Goal: Navigation & Orientation: Find specific page/section

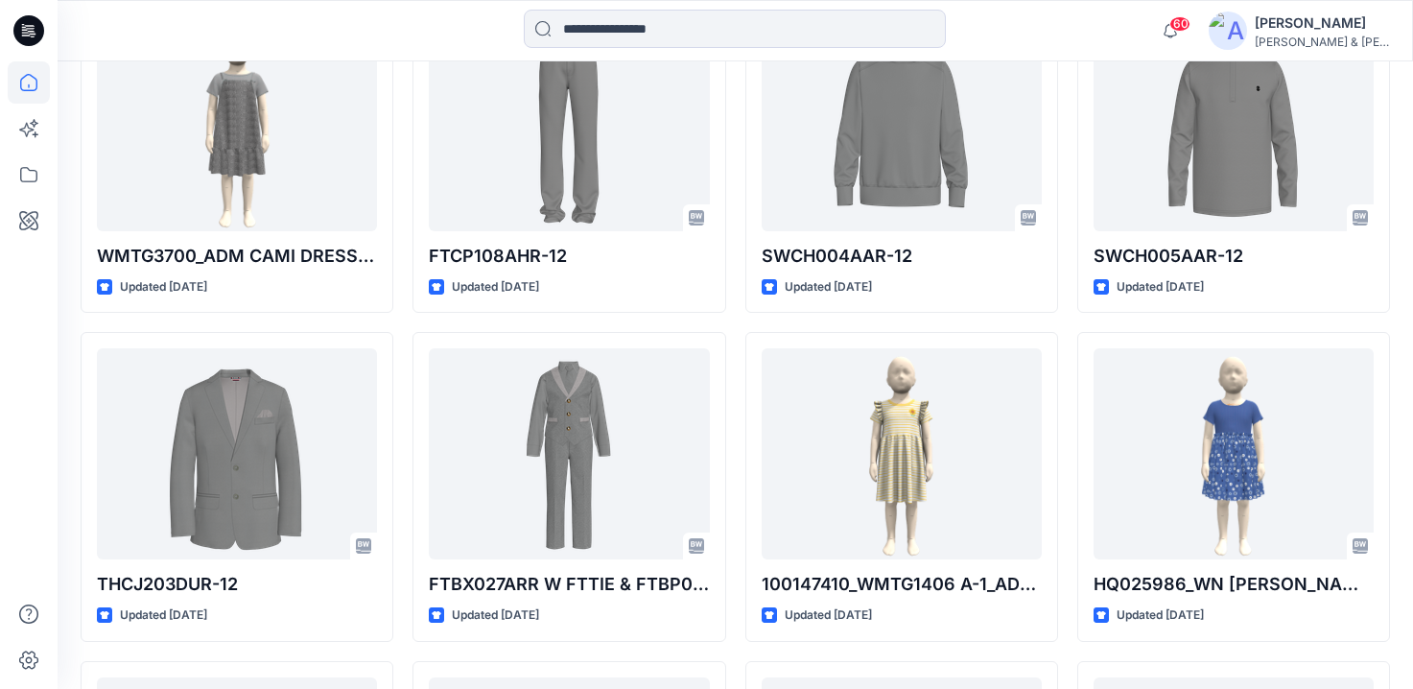
scroll to position [294, 0]
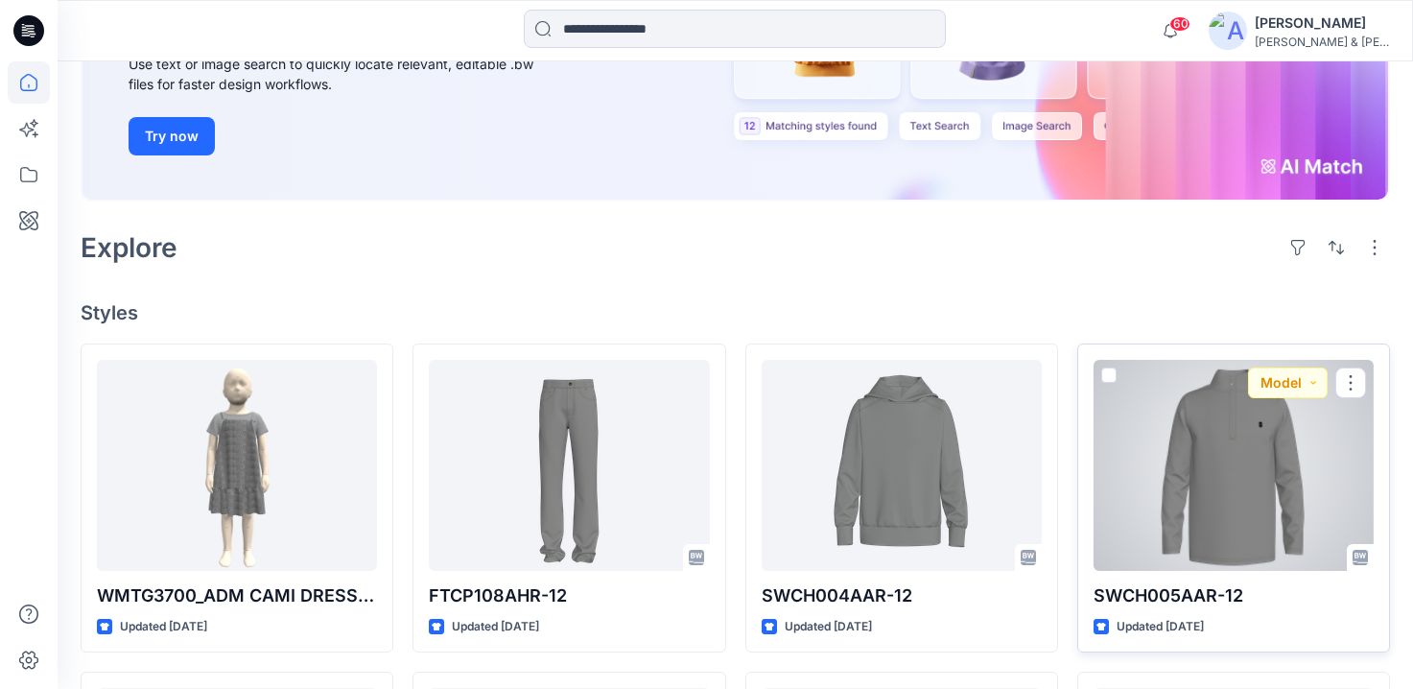
click at [1207, 480] on div at bounding box center [1233, 465] width 280 height 211
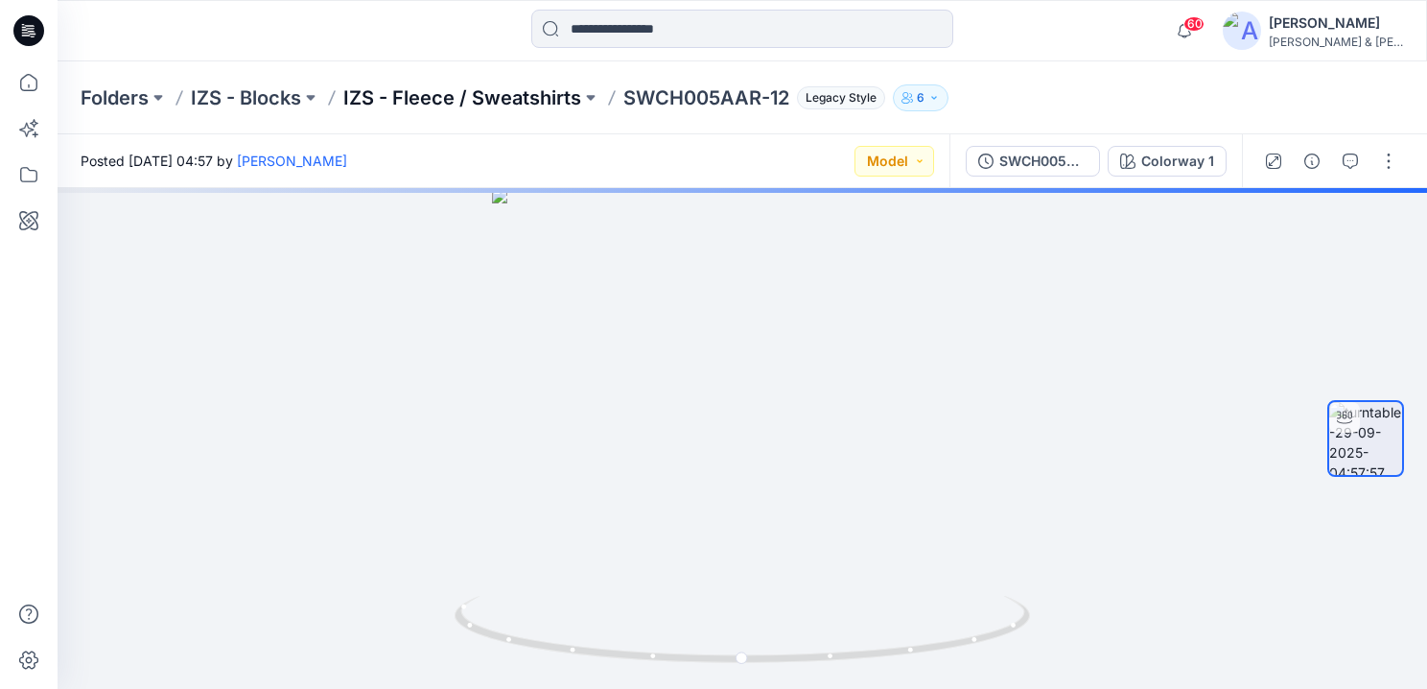
click at [483, 95] on p "IZS - Fleece / Sweatshirts" at bounding box center [462, 97] width 238 height 27
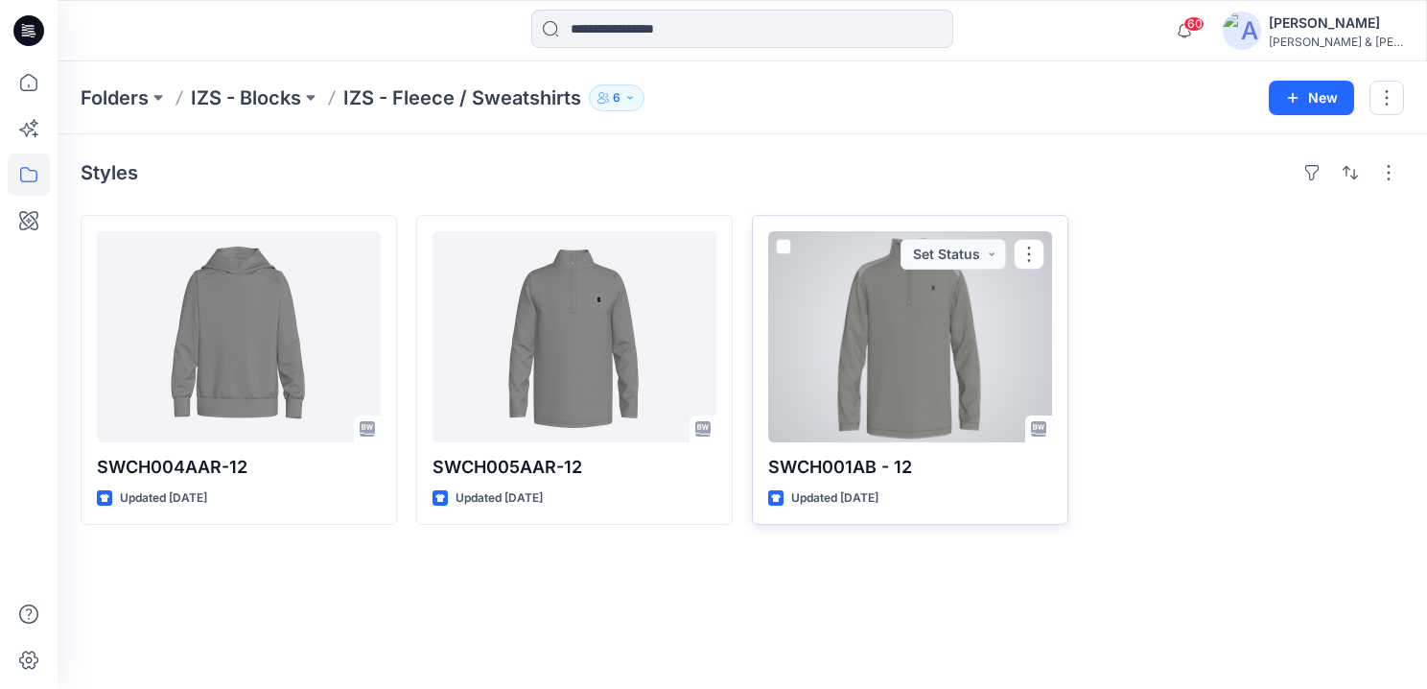
click at [931, 349] on div at bounding box center [910, 336] width 284 height 211
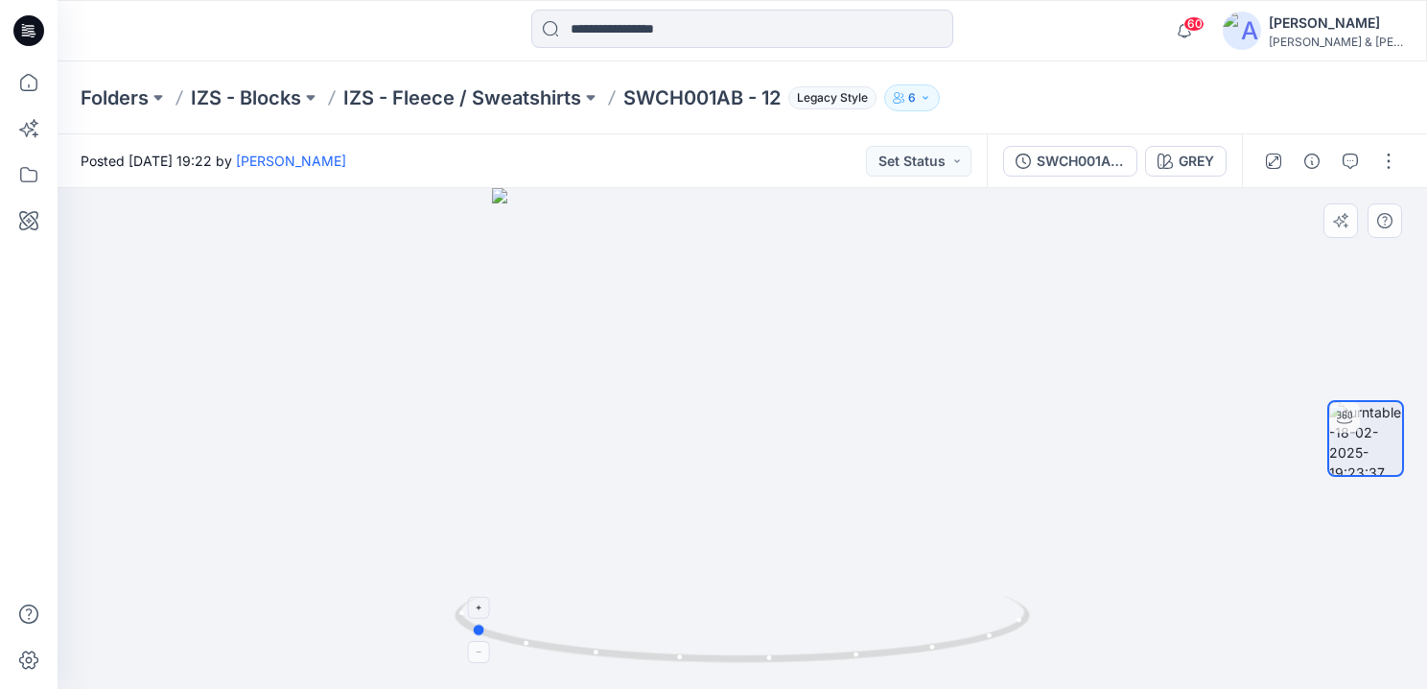
drag, startPoint x: 932, startPoint y: 642, endPoint x: 660, endPoint y: 637, distance: 272.4
click at [660, 637] on icon at bounding box center [745, 632] width 580 height 72
click at [1081, 82] on div "Folders IZS - Blocks IZS - Fleece / Sweatshirts SWCH001AB - 12 Legacy Style 6" at bounding box center [743, 97] width 1370 height 73
click at [1046, 98] on div "Folders IZS - Blocks IZS - Fleece / Sweatshirts SWCH001AB - 12 Legacy Style 6" at bounding box center [668, 97] width 1174 height 27
click at [538, 101] on p "IZS - Fleece / Sweatshirts" at bounding box center [462, 97] width 238 height 27
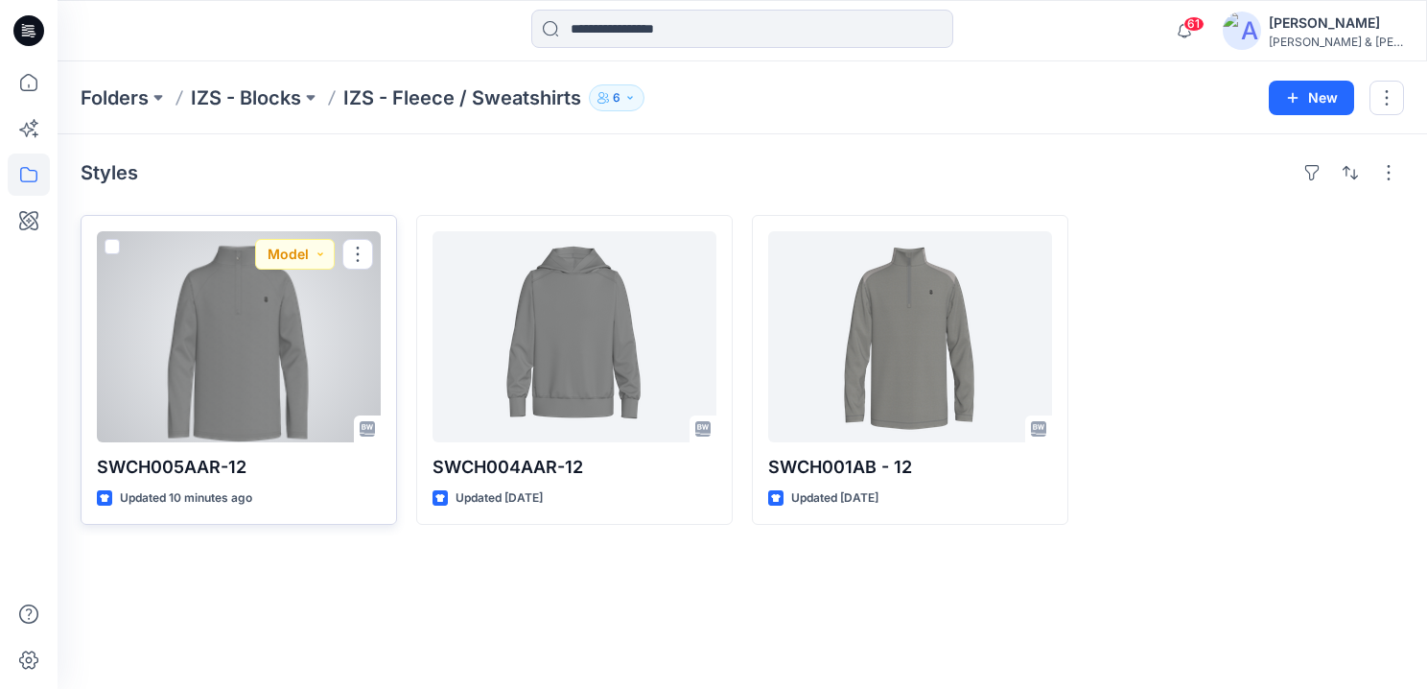
click at [255, 349] on div at bounding box center [239, 336] width 284 height 211
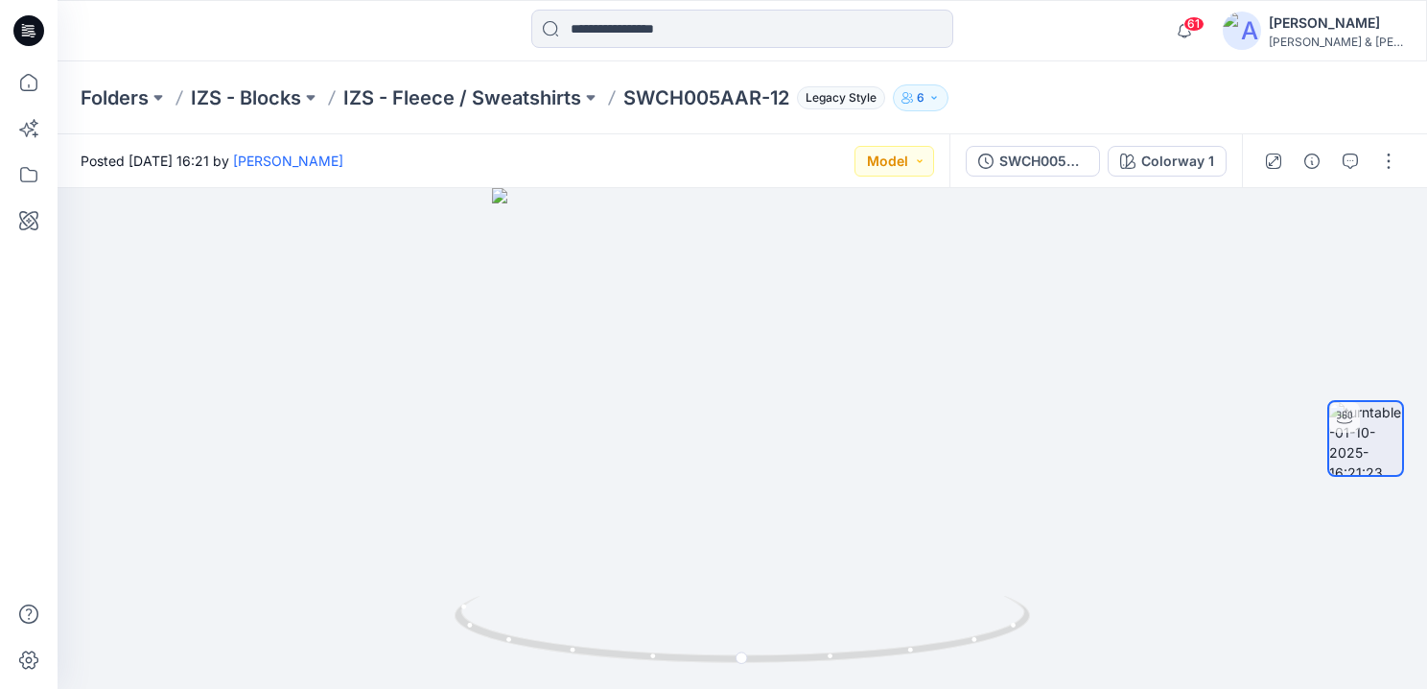
click at [752, 132] on div "Folders IZS - Blocks IZS - Fleece / Sweatshirts SWCH005AAR-12 Legacy Style 6" at bounding box center [743, 97] width 1370 height 73
